Goal: Transaction & Acquisition: Purchase product/service

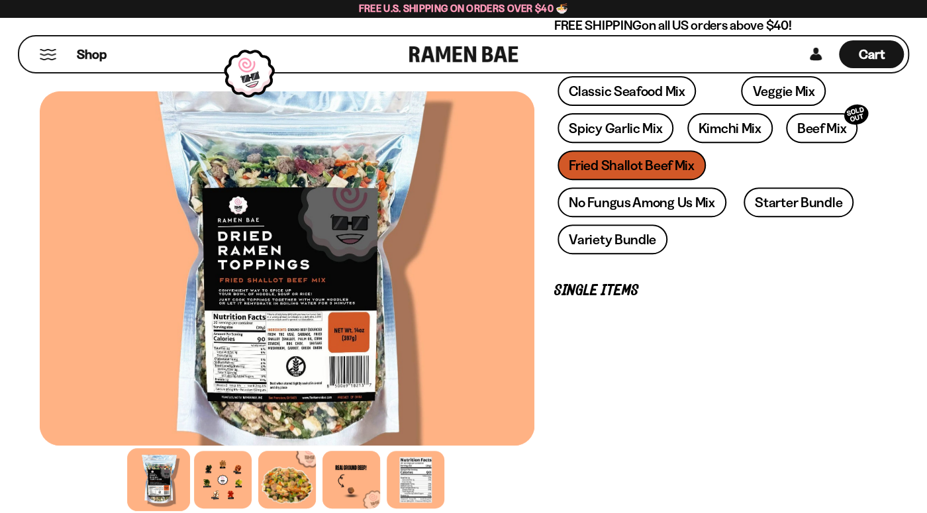
scroll to position [488, 0]
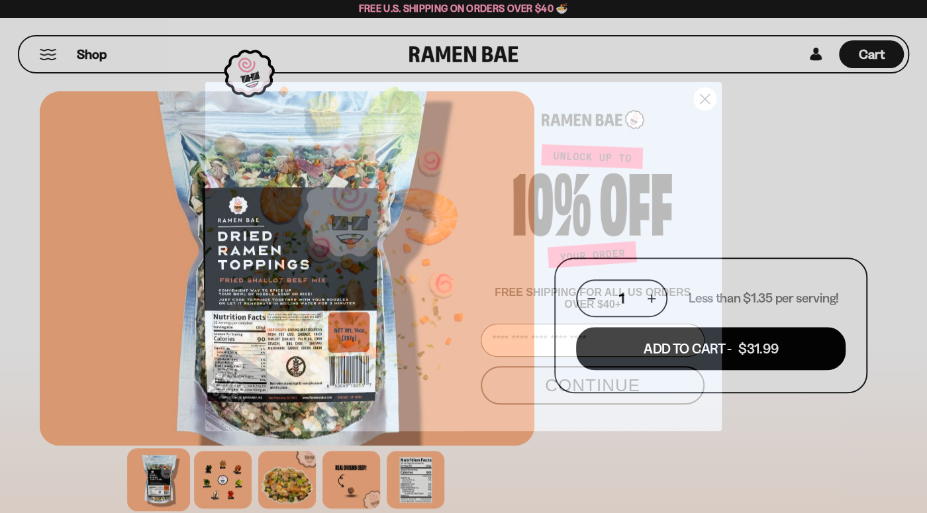
click at [708, 95] on icon "Close dialog" at bounding box center [704, 99] width 9 height 9
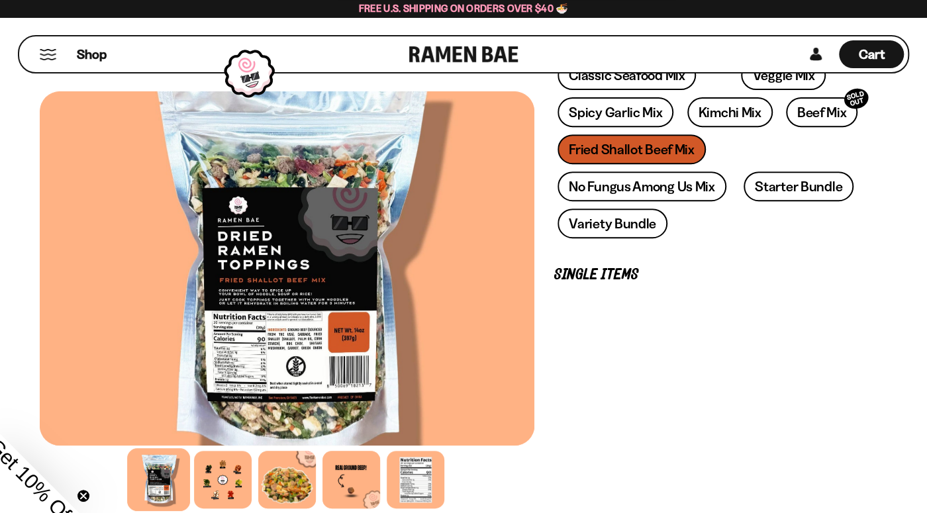
scroll to position [139, 0]
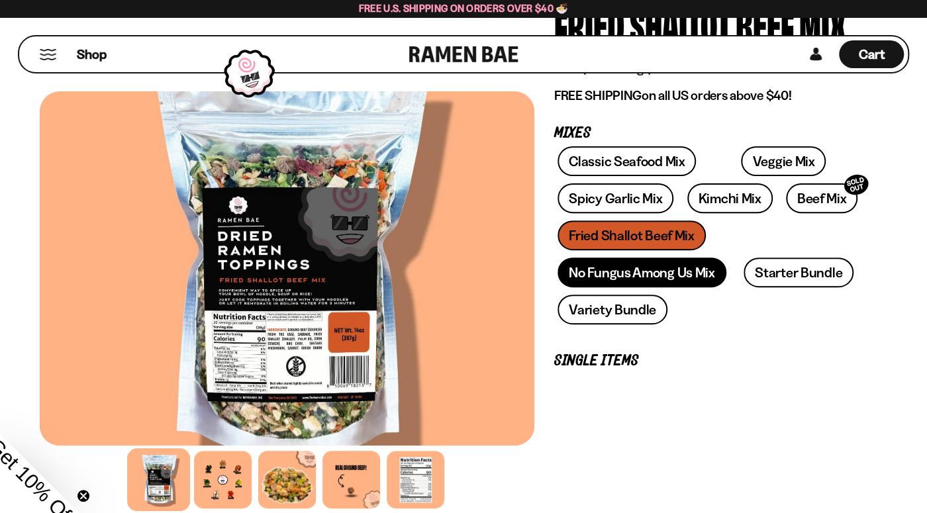
click at [649, 271] on link "No Fungus Among Us Mix" at bounding box center [641, 272] width 168 height 30
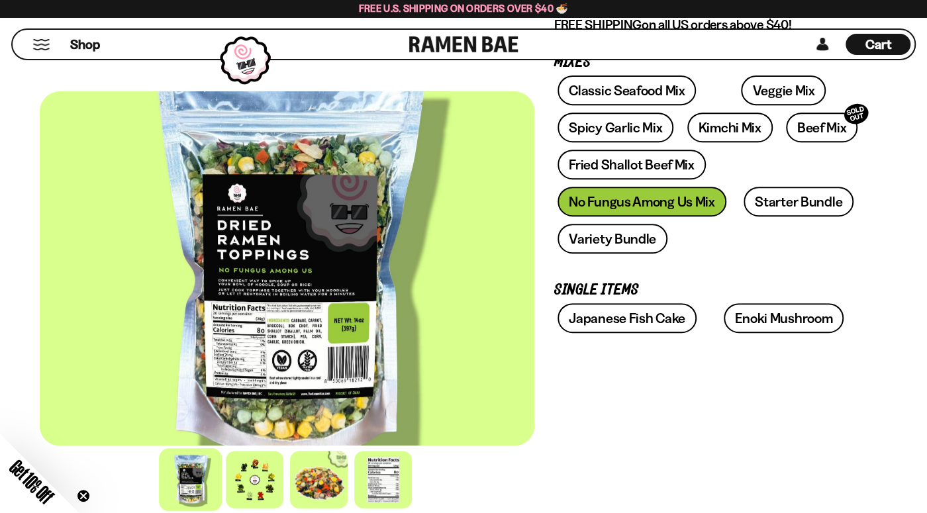
scroll to position [279, 0]
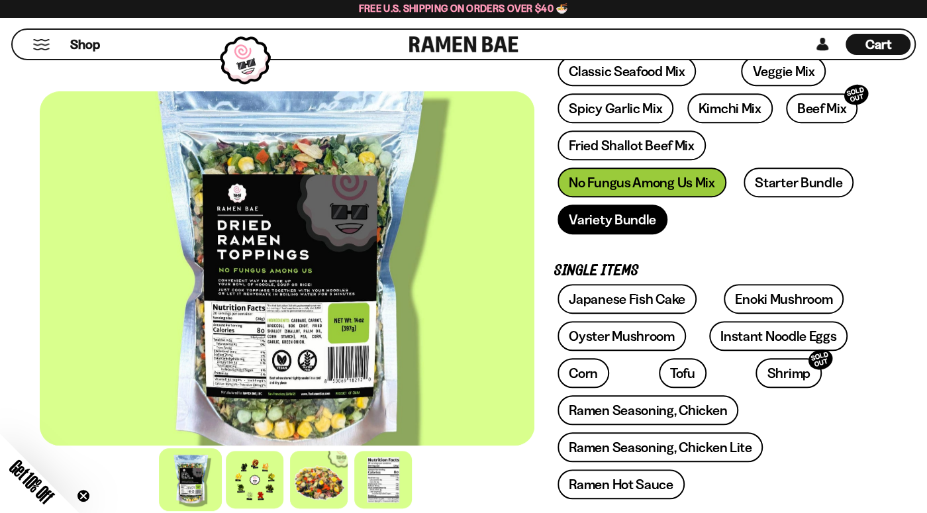
click at [614, 212] on link "Variety Bundle" at bounding box center [612, 220] width 110 height 30
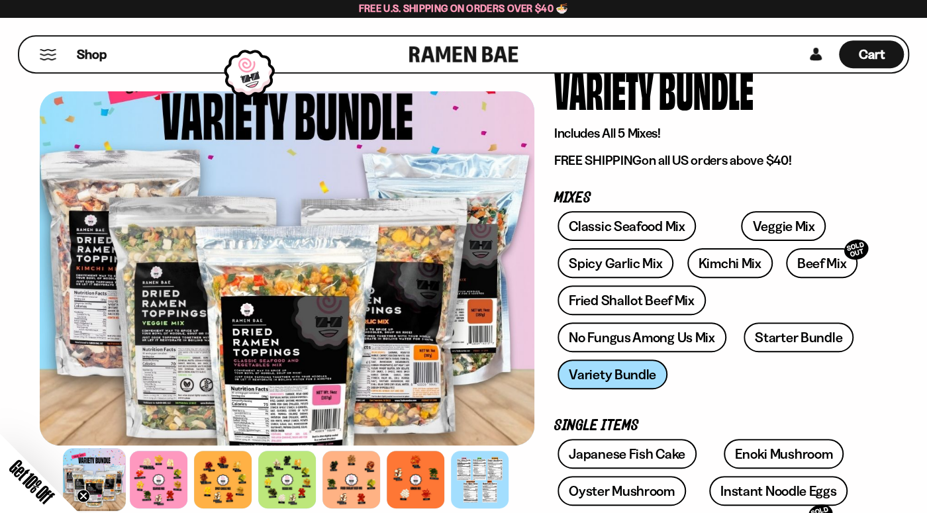
scroll to position [70, 0]
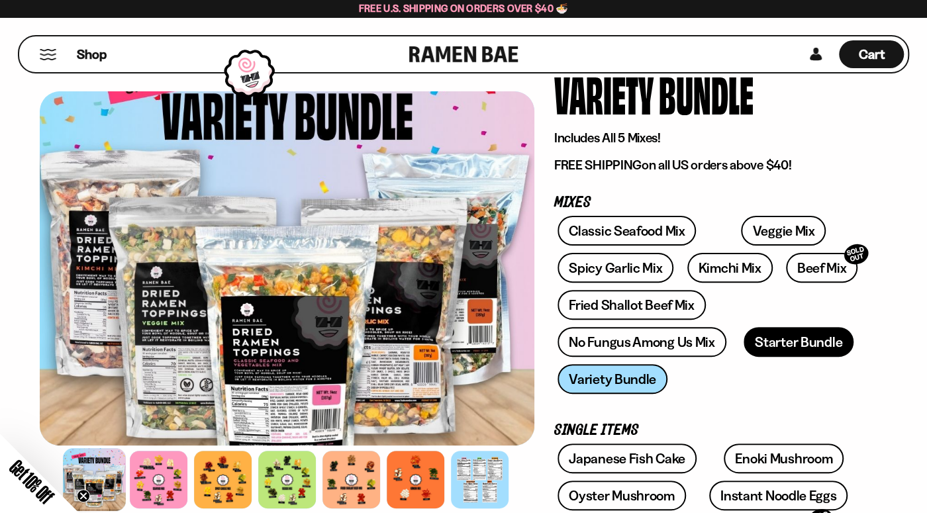
click at [812, 342] on link "Starter Bundle" at bounding box center [798, 342] width 110 height 30
